Goal: Information Seeking & Learning: Understand process/instructions

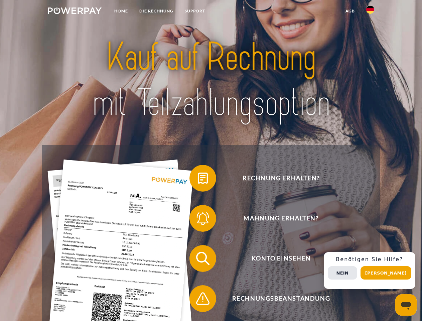
click at [74, 12] on img at bounding box center [75, 10] width 54 height 7
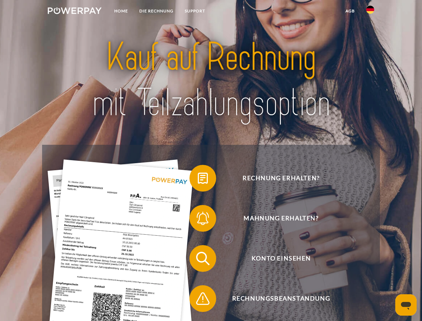
click at [370, 12] on img at bounding box center [370, 10] width 8 height 8
click at [350, 11] on link "agb" at bounding box center [350, 11] width 21 height 12
click at [198, 179] on span at bounding box center [192, 177] width 33 height 33
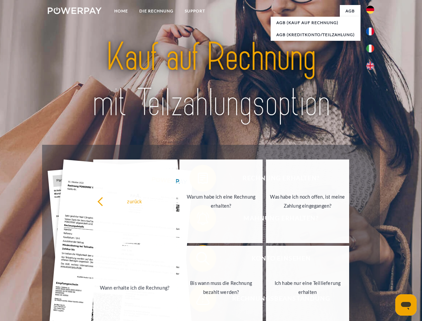
click at [198, 219] on div "zurück Warum habe ich eine Rechnung erhalten? Was habe ich noch offen, ist mein…" at bounding box center [221, 244] width 270 height 172
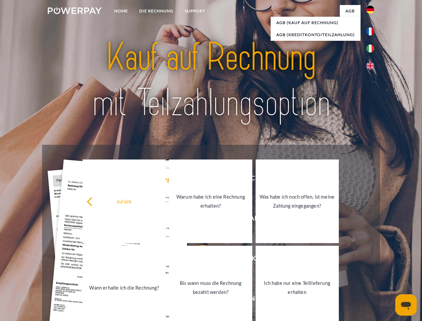
click at [198, 259] on link "Bis wann muss die Rechnung bezahlt werden?" at bounding box center [210, 286] width 83 height 83
click at [198, 300] on span at bounding box center [192, 297] width 33 height 33
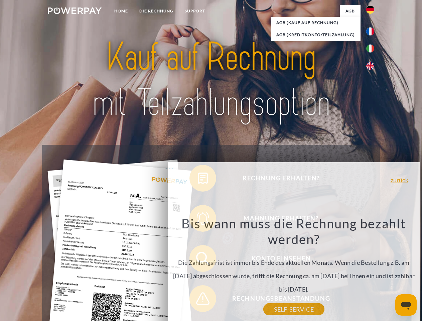
click at [372, 270] on div "Rechnung erhalten? Mahnung erhalten? Konto einsehen" at bounding box center [210, 278] width 337 height 267
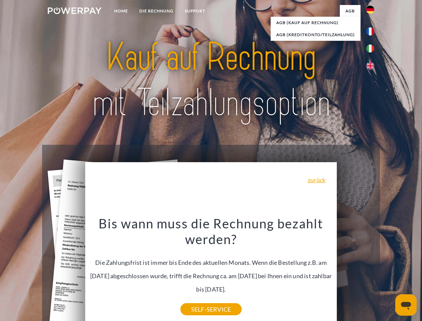
click at [355, 271] on span "Konto einsehen" at bounding box center [281, 258] width 164 height 27
click at [388, 272] on header "Home DIE RECHNUNG SUPPORT" at bounding box center [211, 230] width 422 height 461
